Goal: Navigation & Orientation: Go to known website

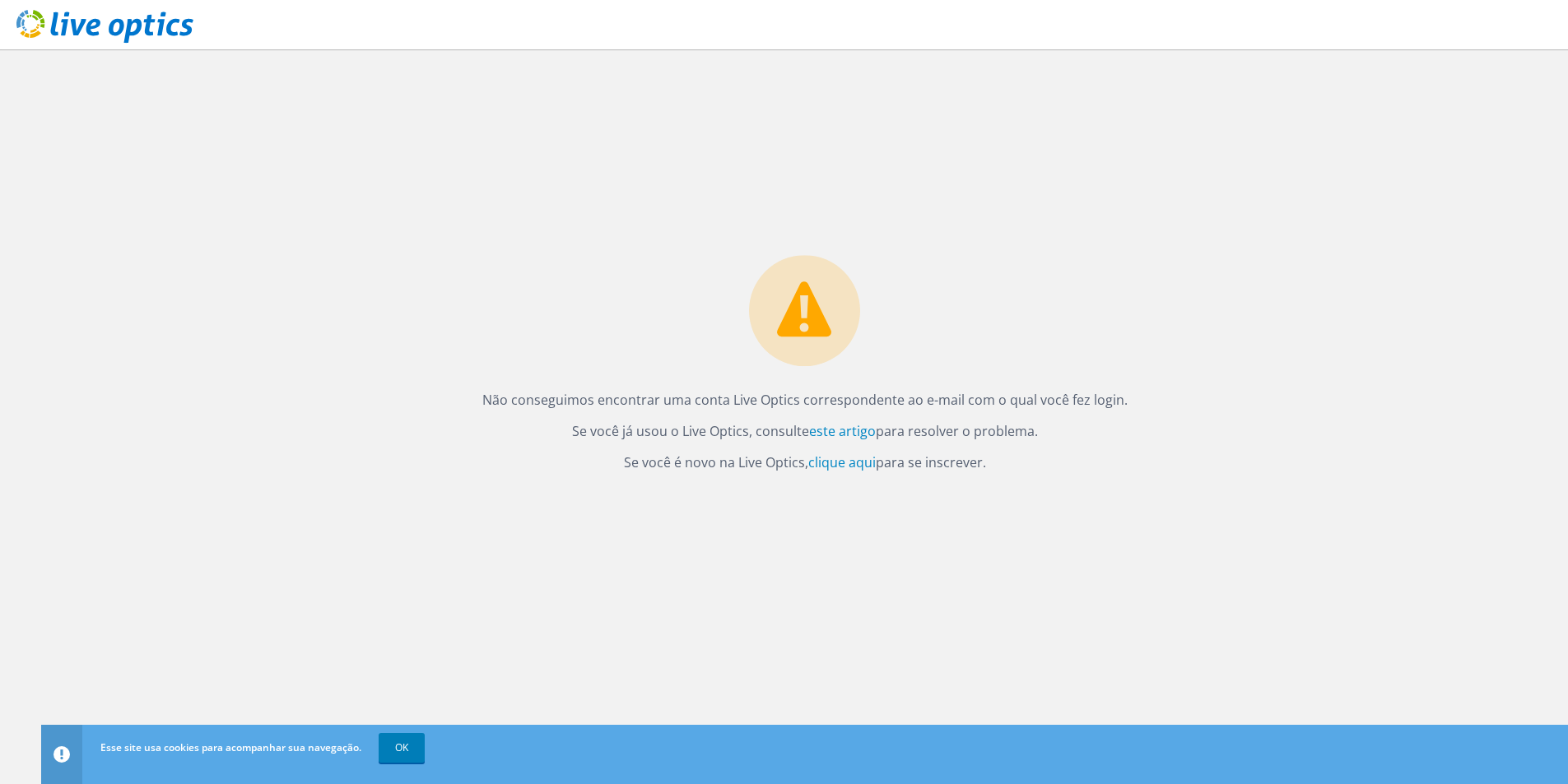
click at [116, 32] on icon at bounding box center [105, 26] width 177 height 33
click at [17, 26] on icon at bounding box center [105, 26] width 177 height 33
click at [864, 460] on link "click here" at bounding box center [874, 462] width 58 height 18
